Goal: Entertainment & Leisure: Consume media (video, audio)

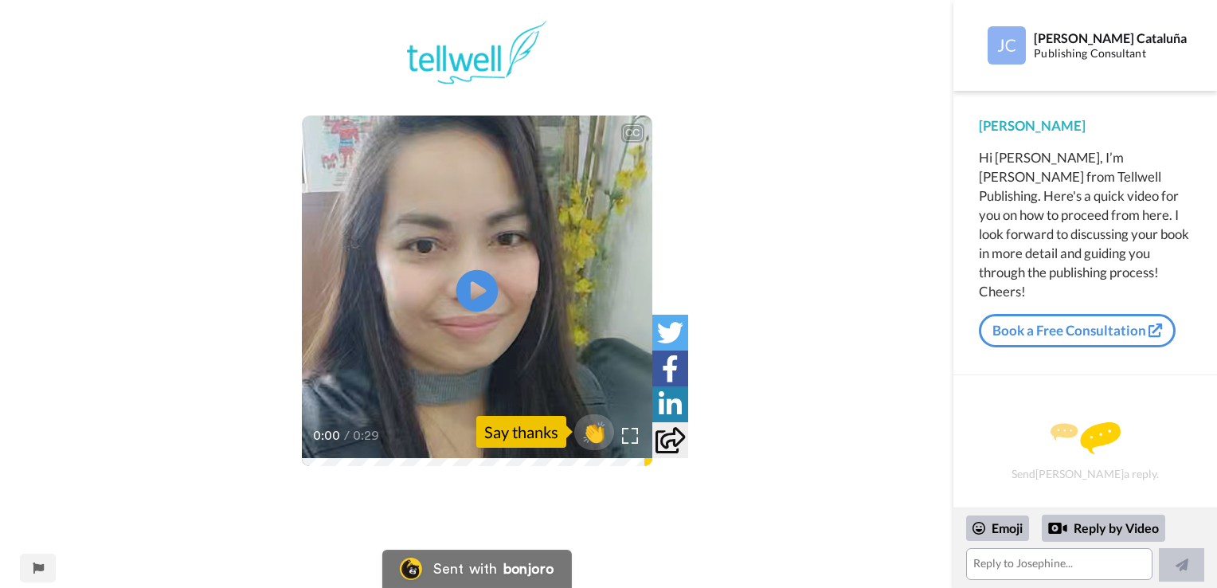
click at [471, 291] on icon "Play/Pause" at bounding box center [476, 291] width 42 height 76
click at [915, 378] on div "CC Play/Pause 0:29 / 0:29 👏 Say thanks" at bounding box center [476, 597] width 953 height 1155
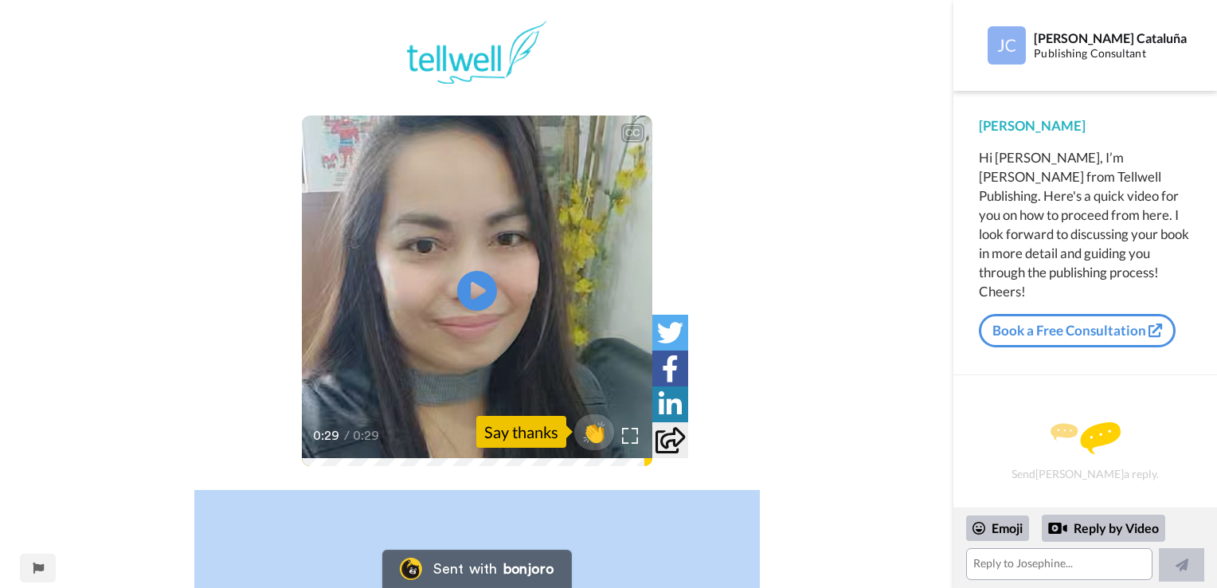
click at [915, 378] on div "CC Play/Pause 0:29 / 0:29 👏 Say thanks" at bounding box center [476, 597] width 953 height 1155
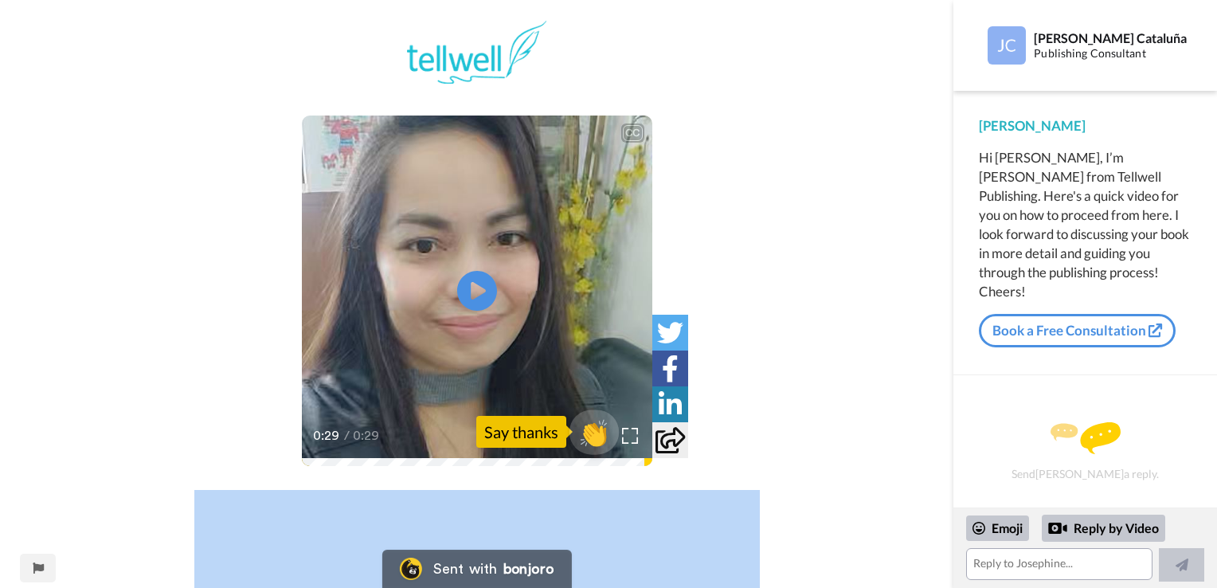
click at [587, 430] on span "👏" at bounding box center [594, 432] width 50 height 32
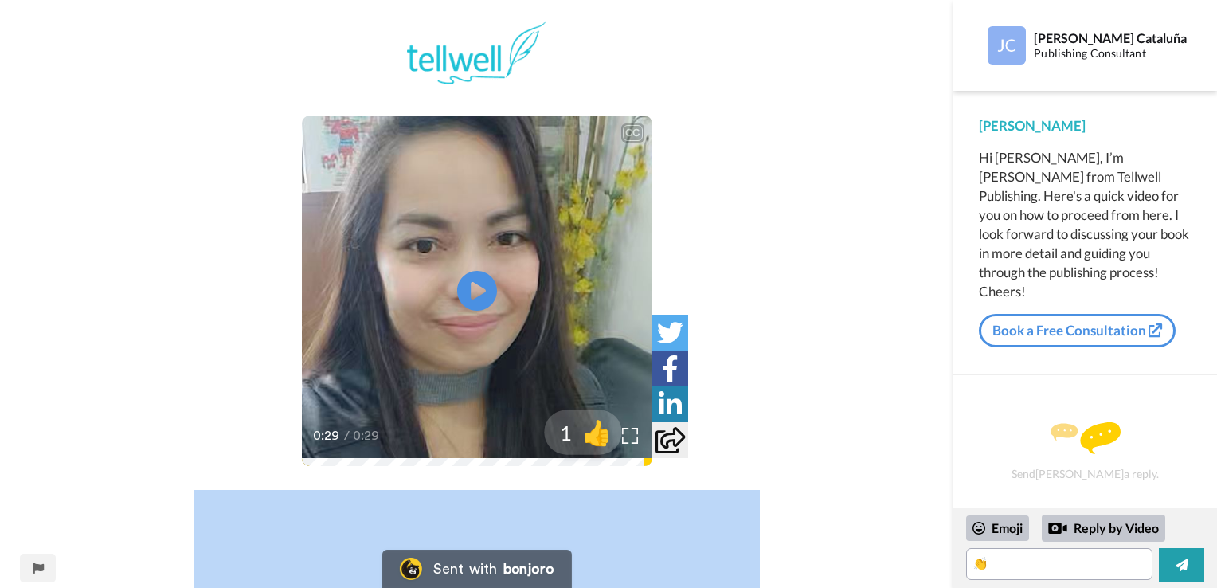
click at [587, 430] on span "👍" at bounding box center [597, 432] width 50 height 32
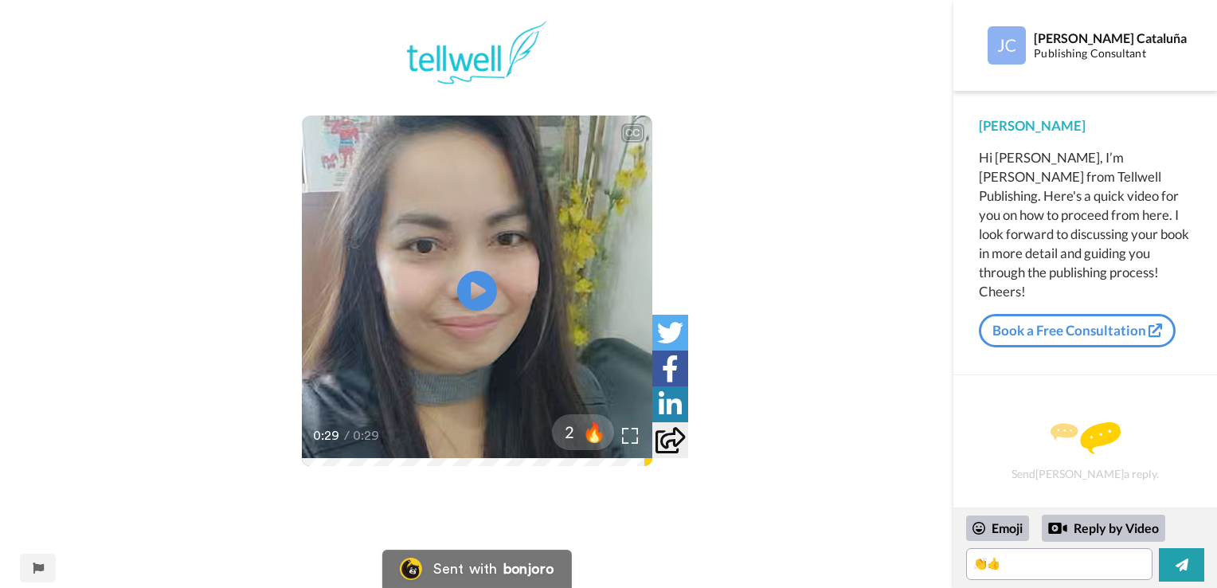
click at [631, 425] on div at bounding box center [582, 431] width 127 height 127
